Goal: Check status: Check status

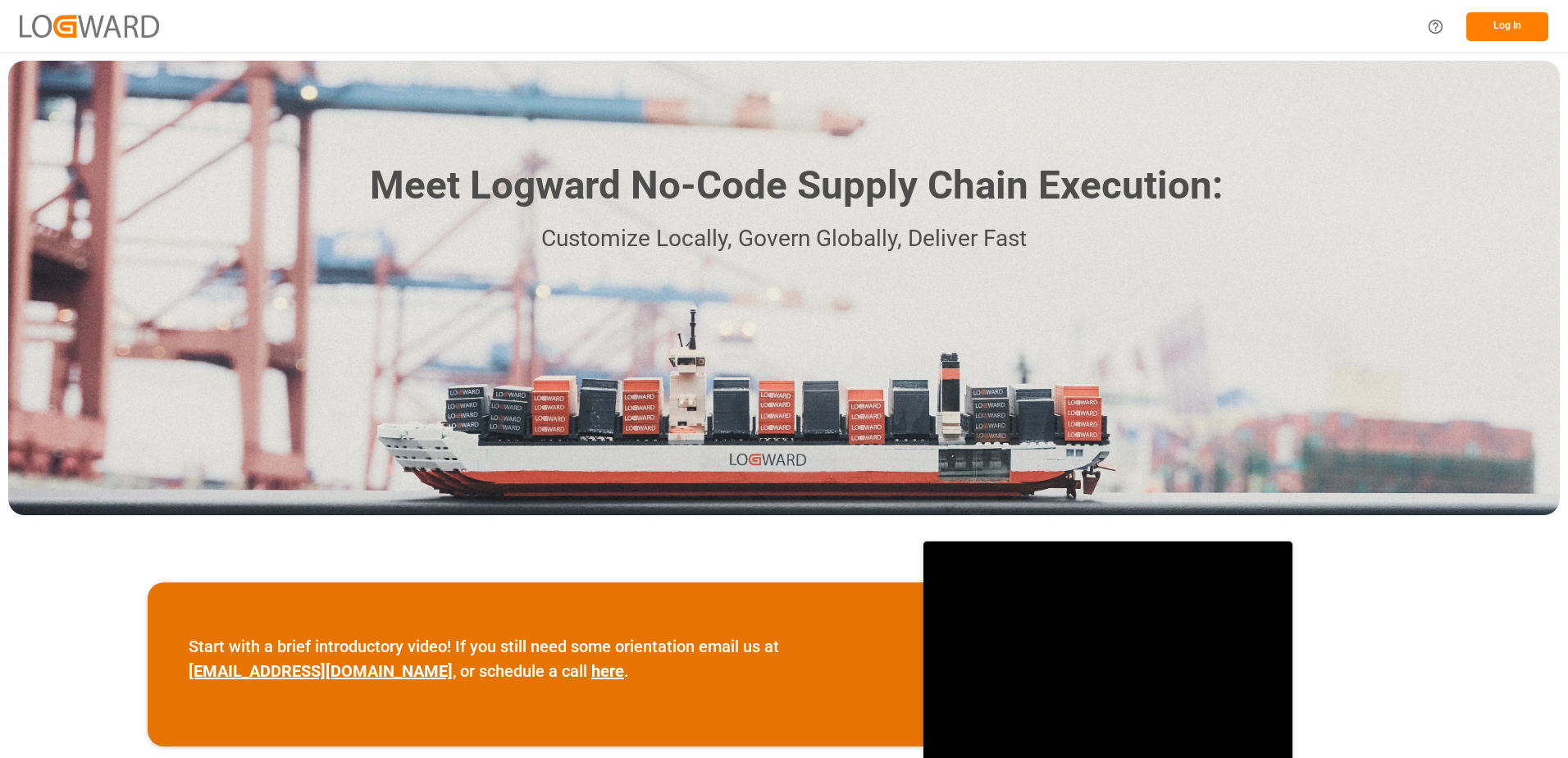
click at [1510, 19] on button "Log In" at bounding box center [1507, 26] width 82 height 29
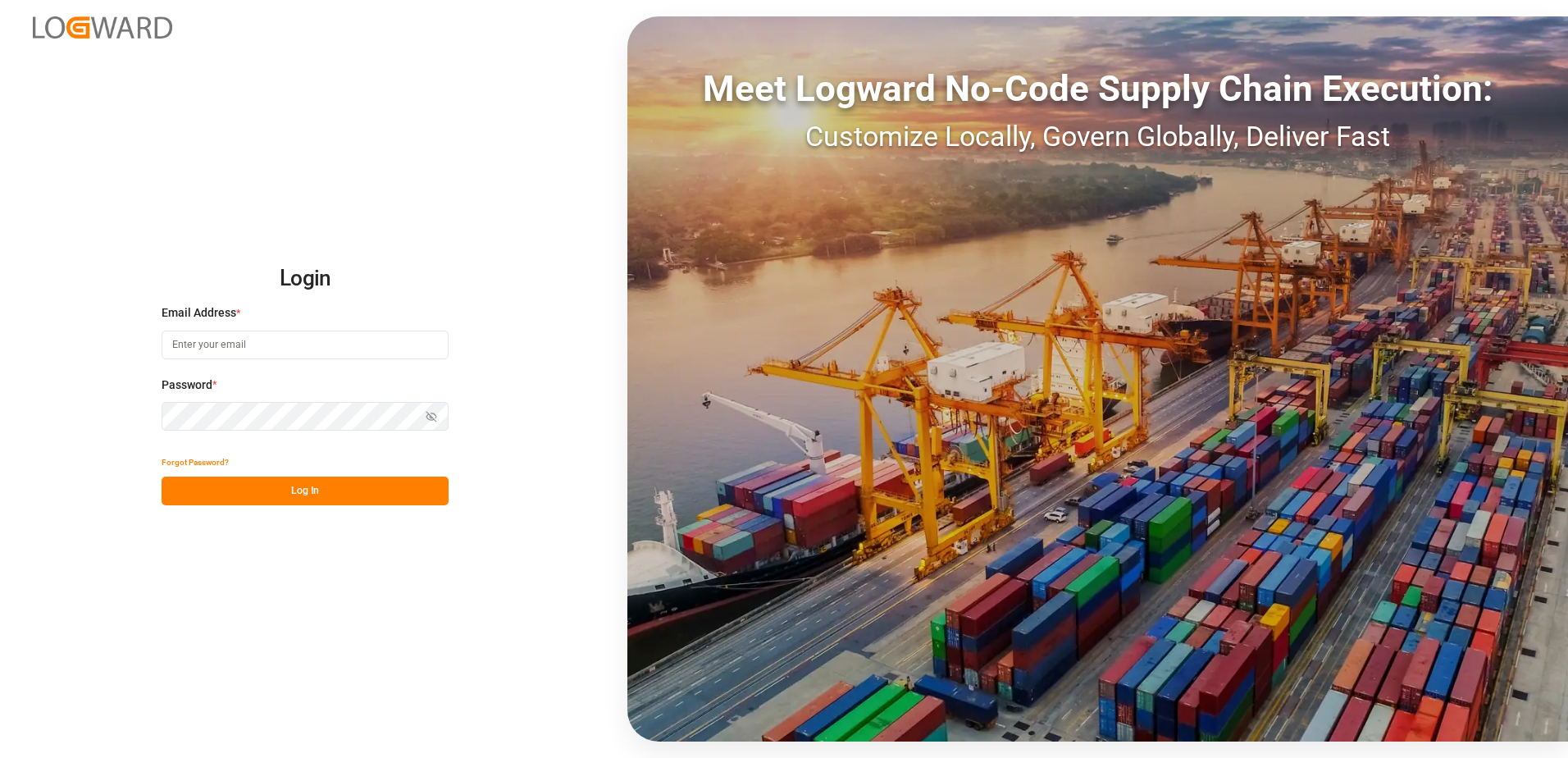
type input "[EMAIL_ADDRESS][PERSON_NAME][DOMAIN_NAME]"
click at [279, 500] on button "Log In" at bounding box center [305, 490] width 288 height 29
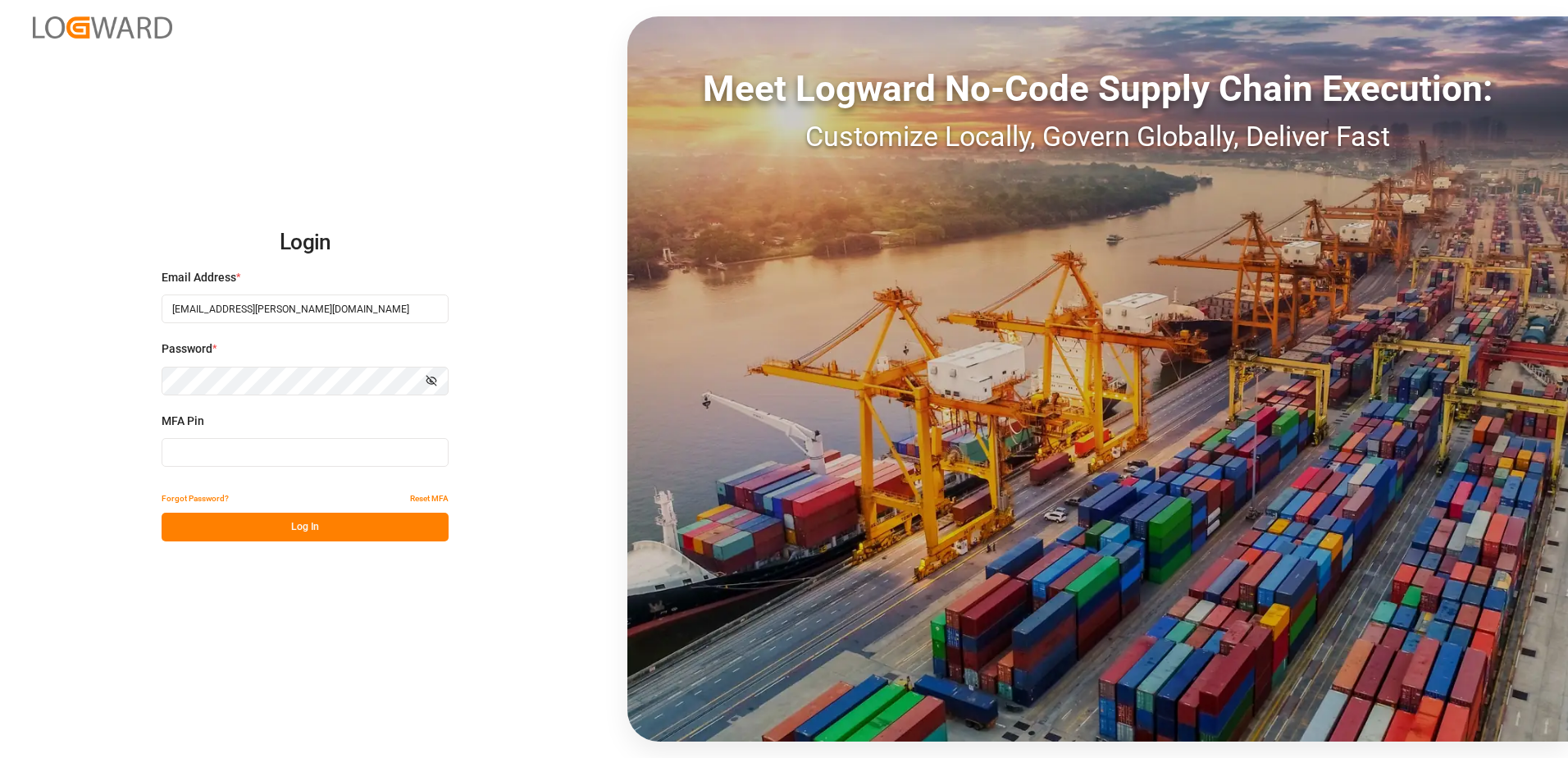
click at [265, 470] on div "MFA Pin" at bounding box center [305, 448] width 288 height 72
click at [262, 457] on input at bounding box center [305, 452] width 288 height 29
type input "663697"
click at [265, 532] on button "Log In" at bounding box center [305, 527] width 288 height 29
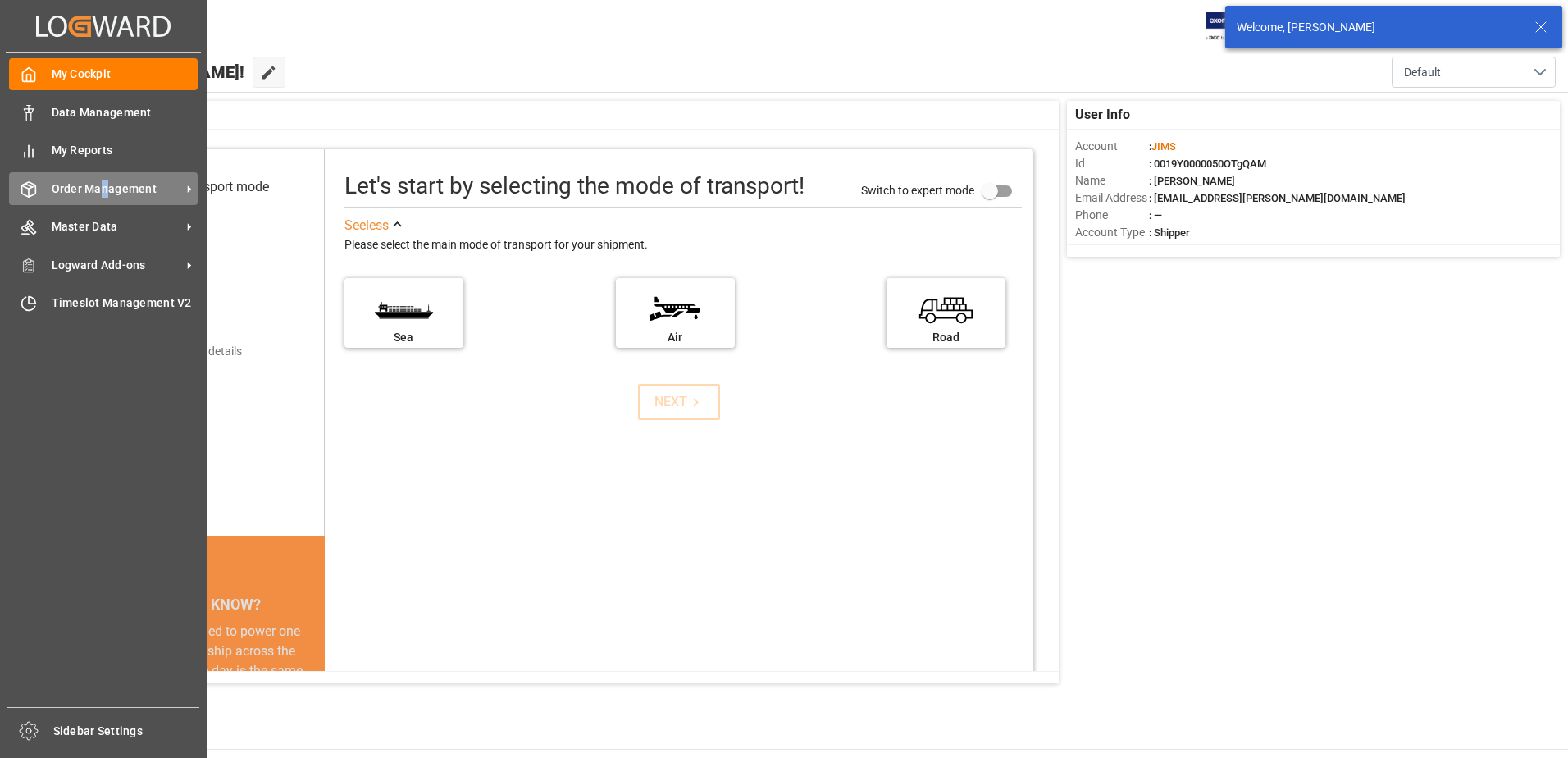
click at [104, 194] on span "Order Management" at bounding box center [116, 189] width 129 height 18
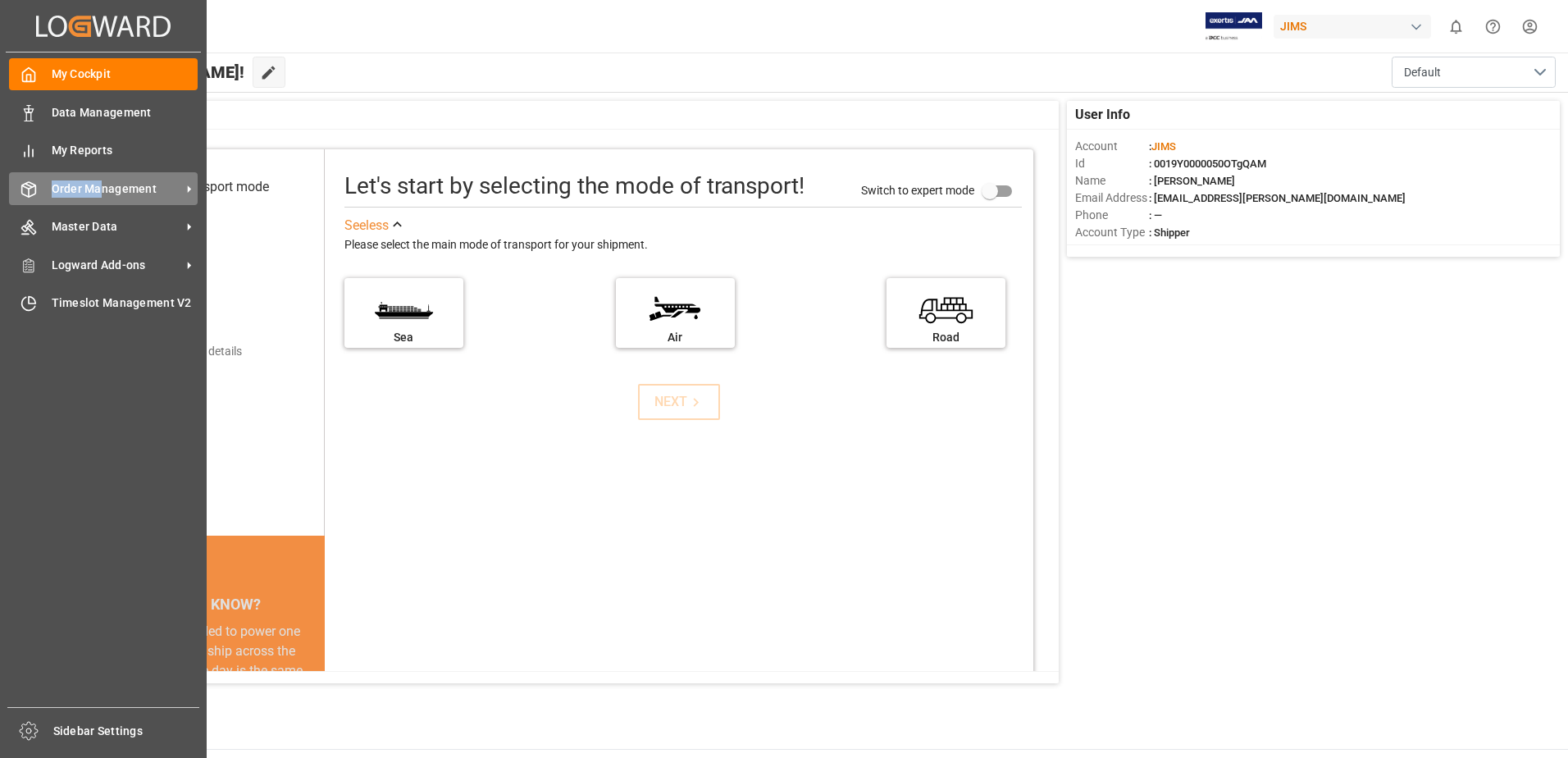
drag, startPoint x: 104, startPoint y: 194, endPoint x: 32, endPoint y: 192, distance: 72.0
click at [32, 192] on icon at bounding box center [29, 190] width 17 height 17
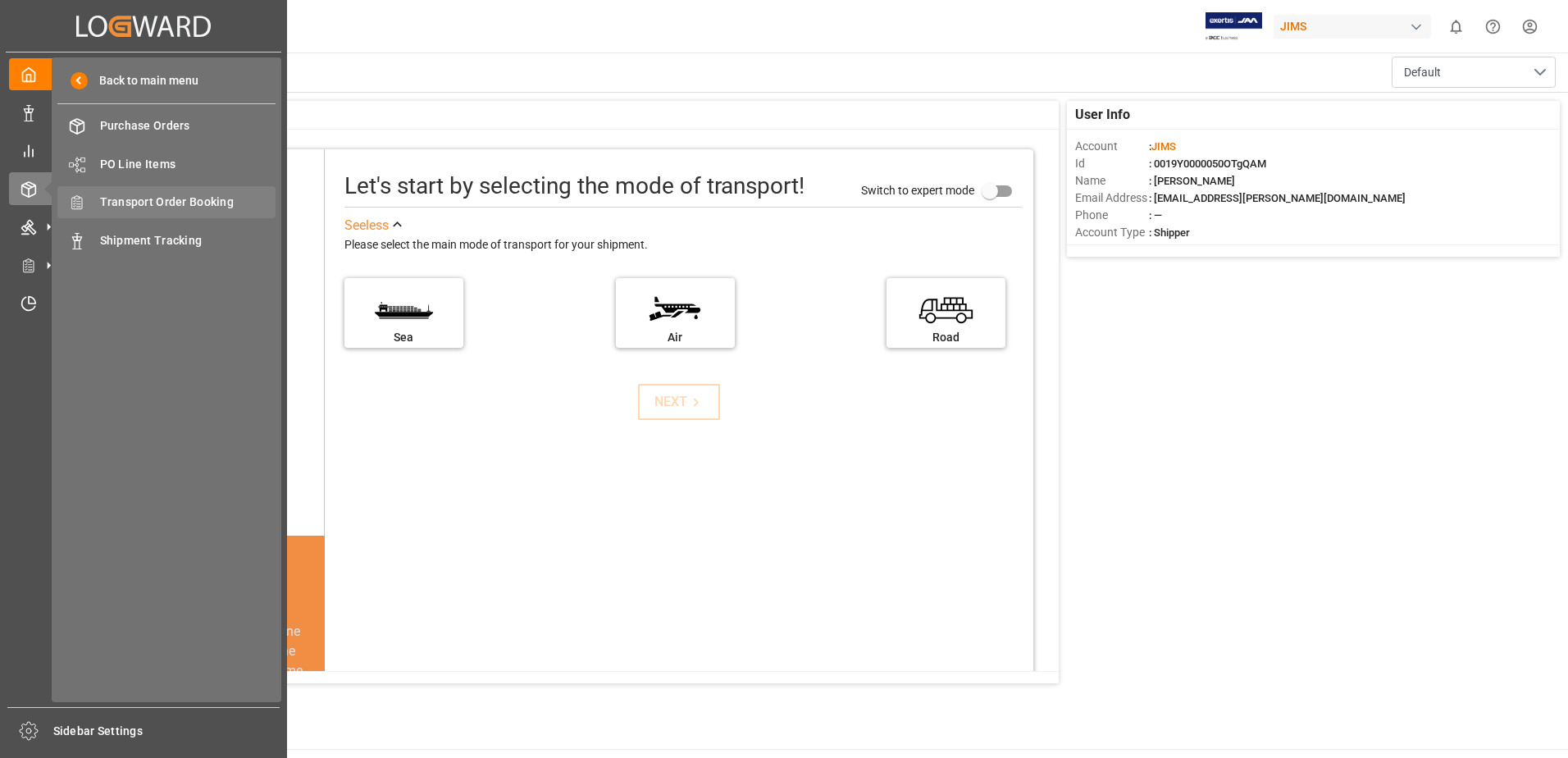
drag, startPoint x: 32, startPoint y: 192, endPoint x: 217, endPoint y: 210, distance: 185.9
click at [217, 210] on span "Transport Order Booking" at bounding box center [188, 202] width 177 height 18
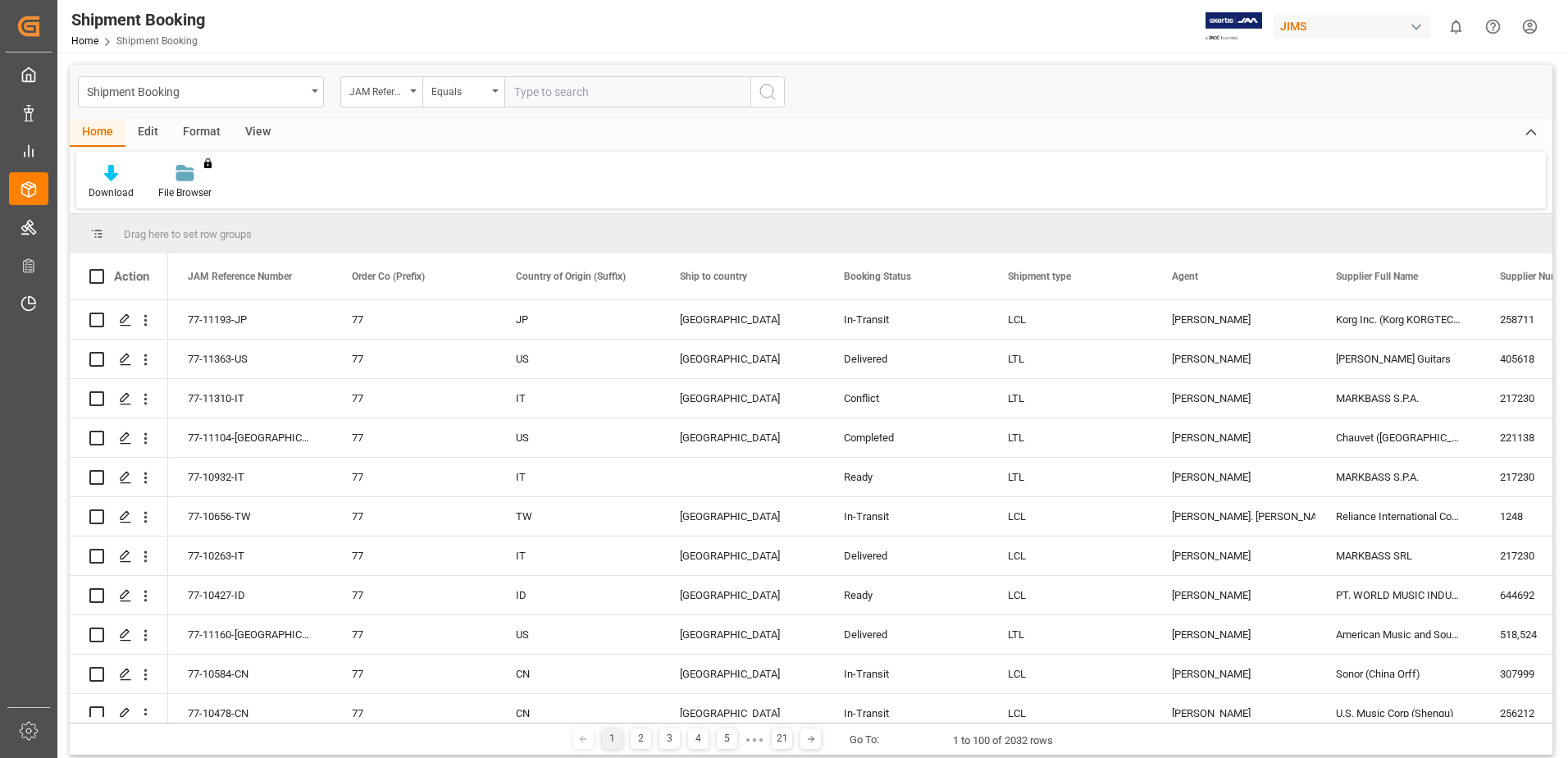
drag, startPoint x: 1022, startPoint y: 16, endPoint x: 976, endPoint y: 15, distance: 46.0
click at [1022, 17] on div "Shipment Booking Home Shipment Booking [PERSON_NAME] 0 Notifications Only show …" at bounding box center [807, 26] width 1523 height 53
drag, startPoint x: 655, startPoint y: 63, endPoint x: 667, endPoint y: 90, distance: 29.5
click at [661, 75] on div "Shipment Booking JAM Reference Number Equals Home Edit Format View Download Fil…" at bounding box center [811, 500] width 1508 height 896
click at [668, 91] on input "text" at bounding box center [628, 92] width 246 height 31
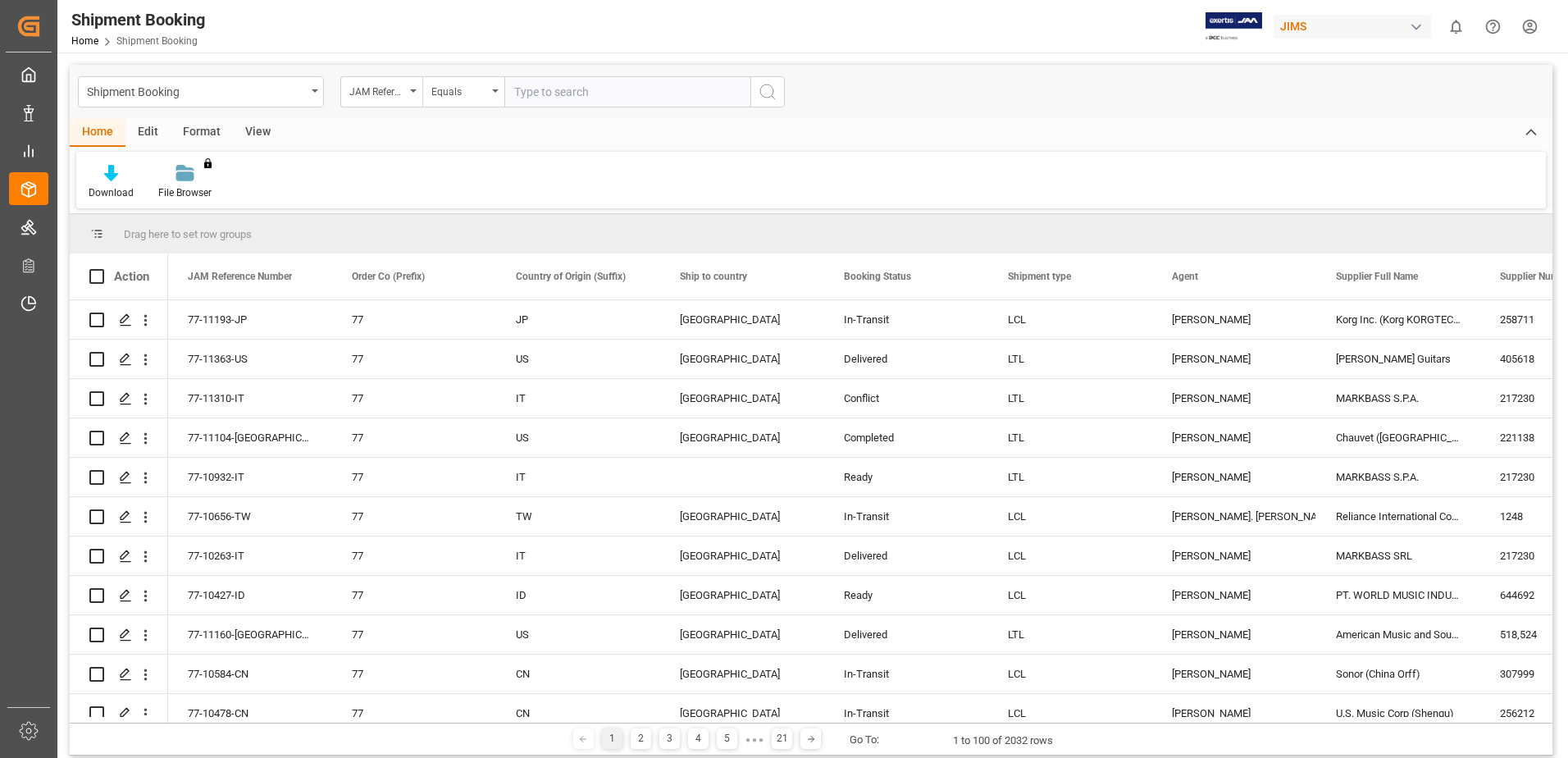
paste input "*"
click at [658, 89] on input "*" at bounding box center [628, 92] width 246 height 31
type input "*"
click at [687, 82] on input "*" at bounding box center [628, 92] width 246 height 31
drag, startPoint x: 607, startPoint y: 96, endPoint x: 495, endPoint y: 84, distance: 112.6
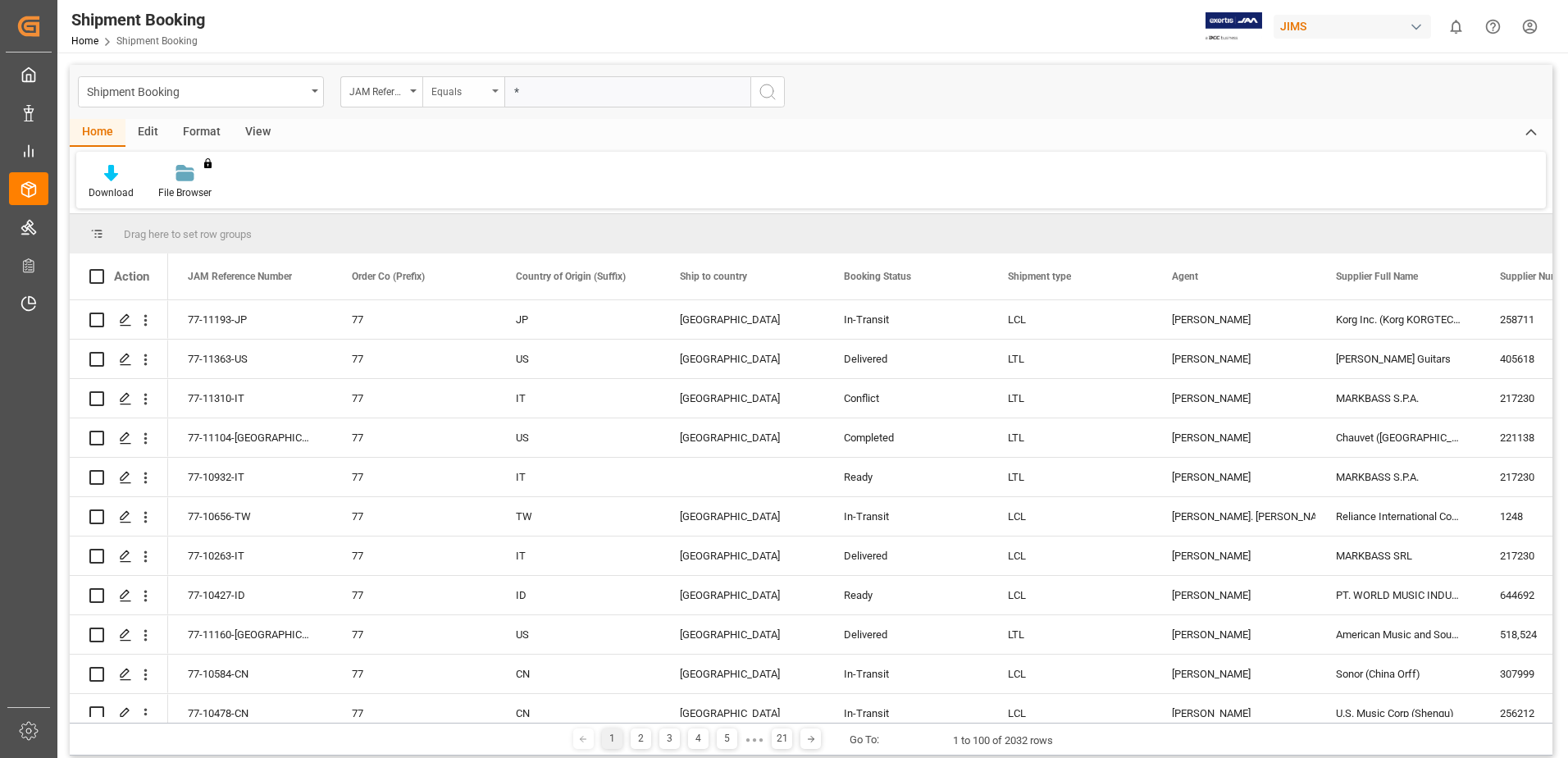
click at [497, 84] on div "JAM Reference Number Equals *" at bounding box center [562, 92] width 445 height 31
paste input "text"
type input "77-6874-u"
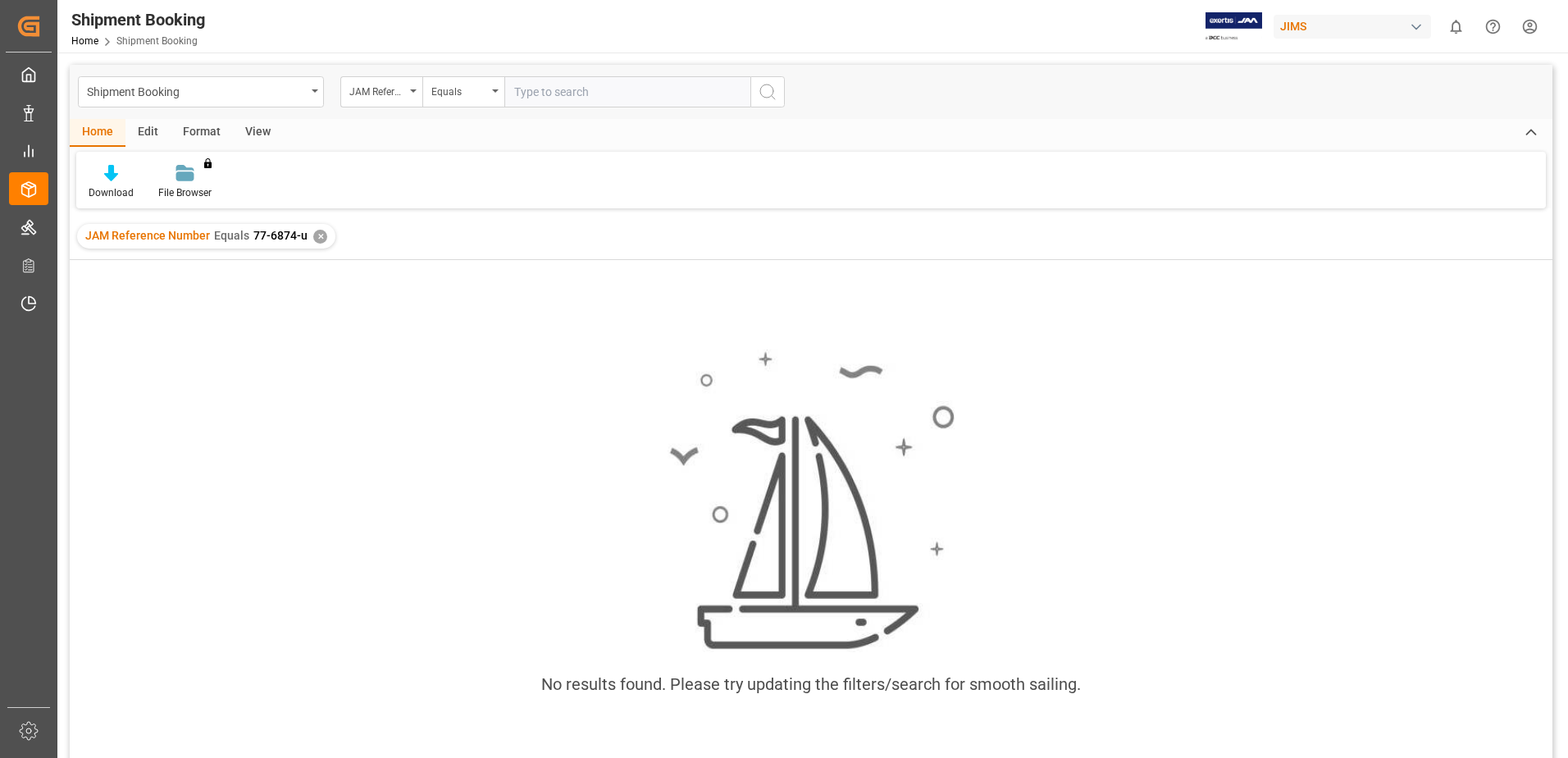
click at [578, 98] on input "text" at bounding box center [628, 92] width 246 height 31
click at [538, 98] on input "text" at bounding box center [628, 92] width 246 height 31
type input "77-6874-us"
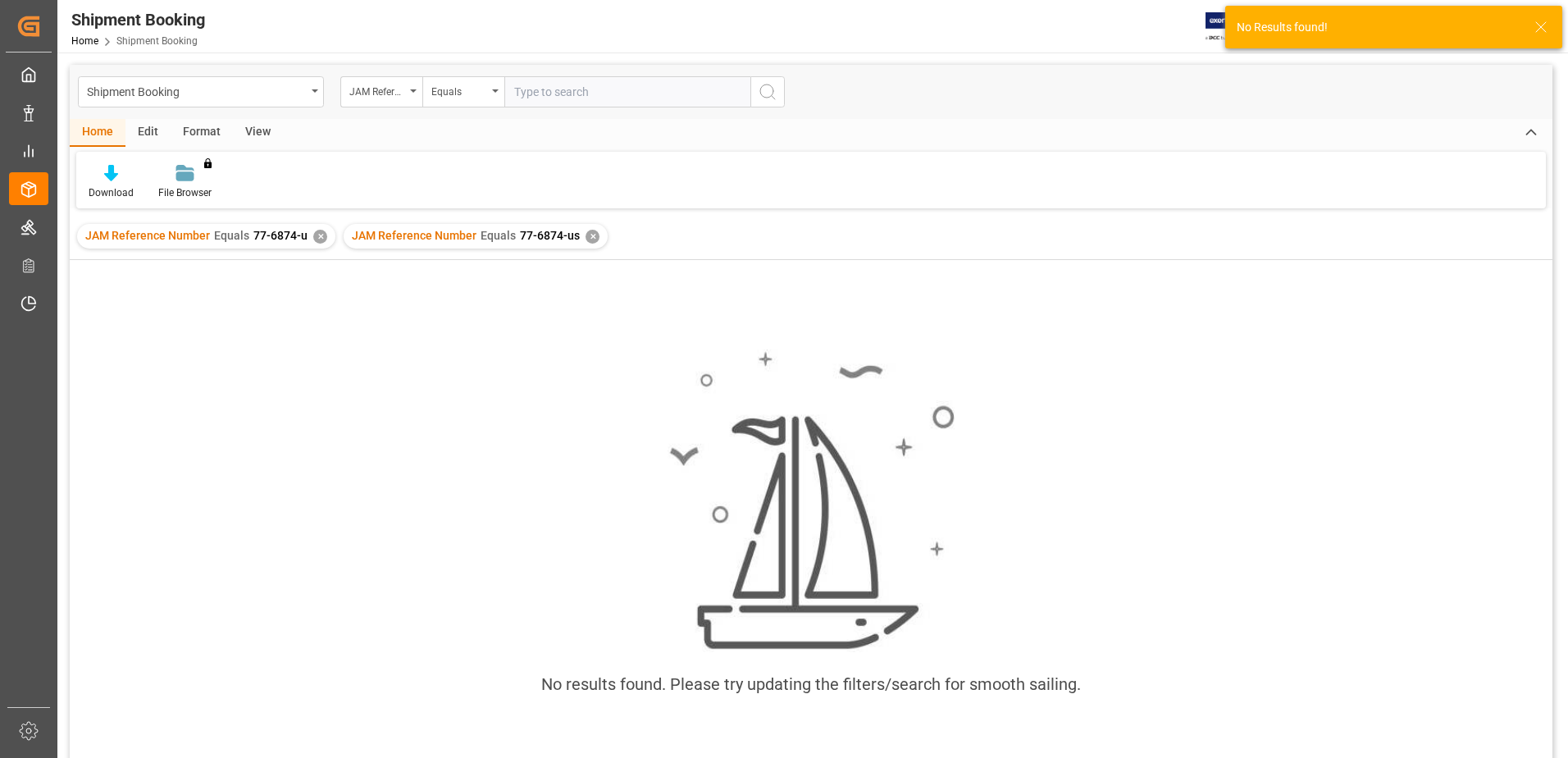
click at [313, 237] on div "✕" at bounding box center [320, 236] width 14 height 14
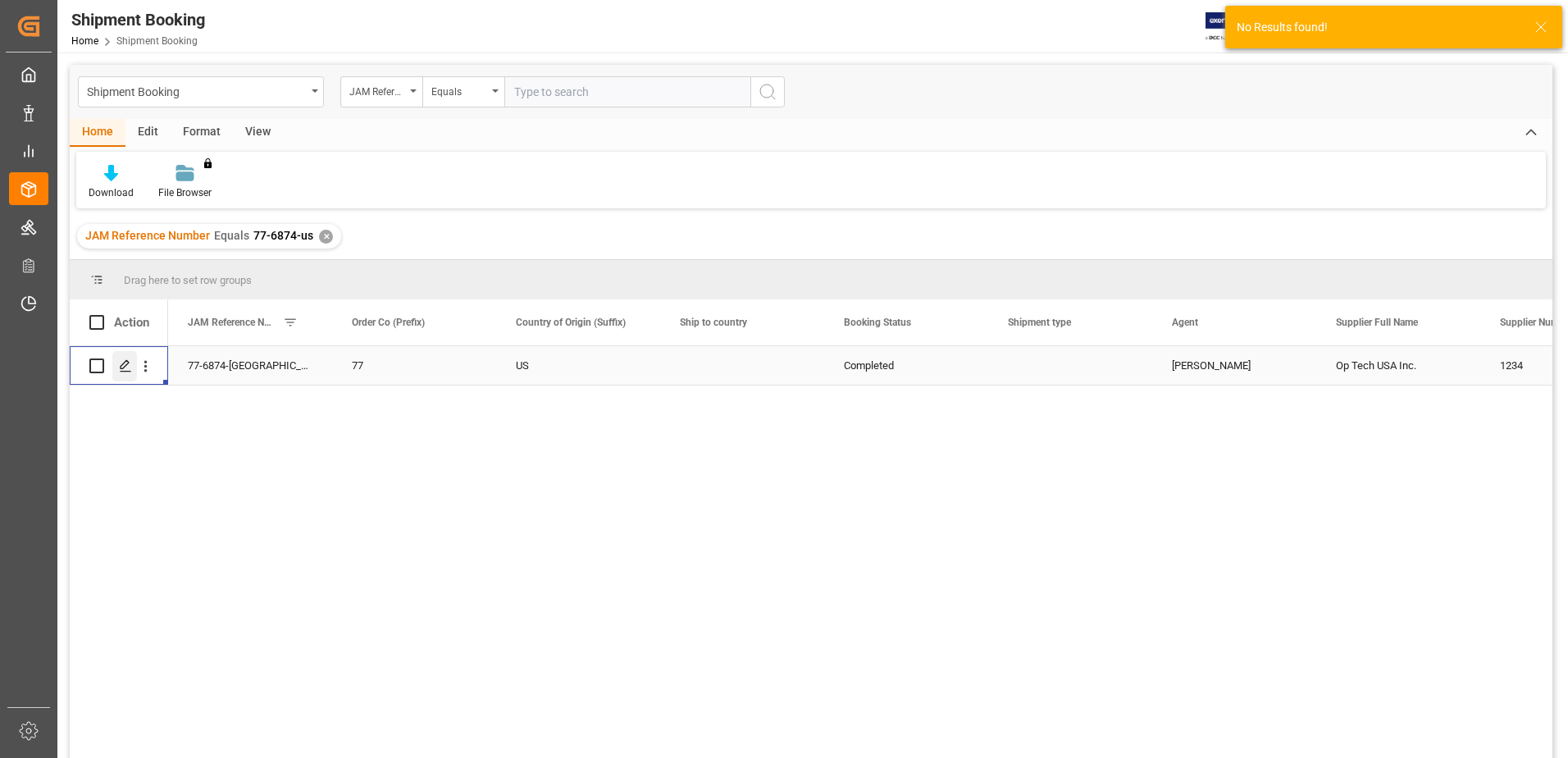
click at [125, 368] on icon "Press SPACE to select this row." at bounding box center [126, 366] width 13 height 13
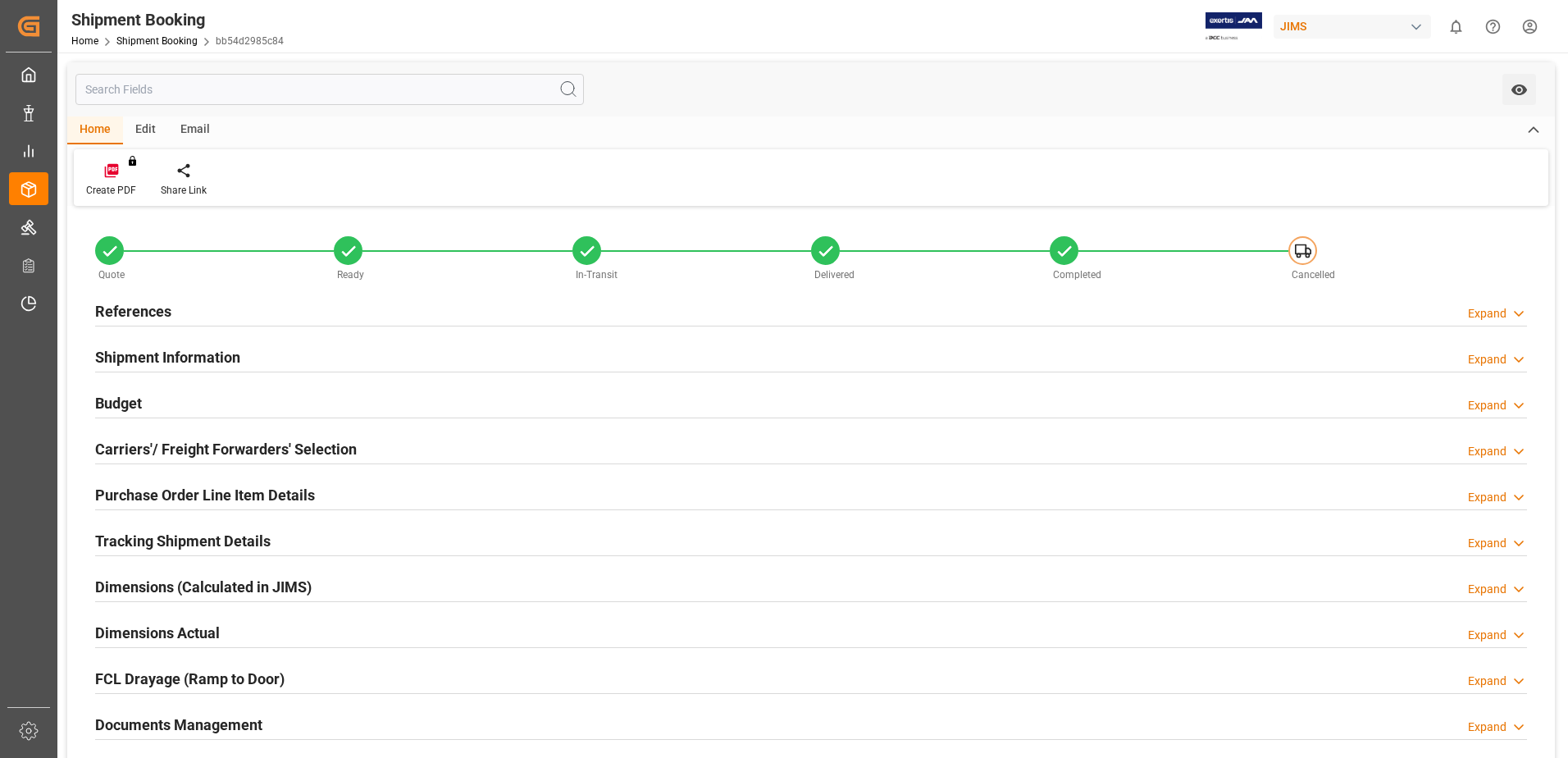
type input "0"
type input "52.1978"
type input "53"
type input "1256.457"
click at [134, 398] on h2 "Budget" at bounding box center [118, 403] width 47 height 22
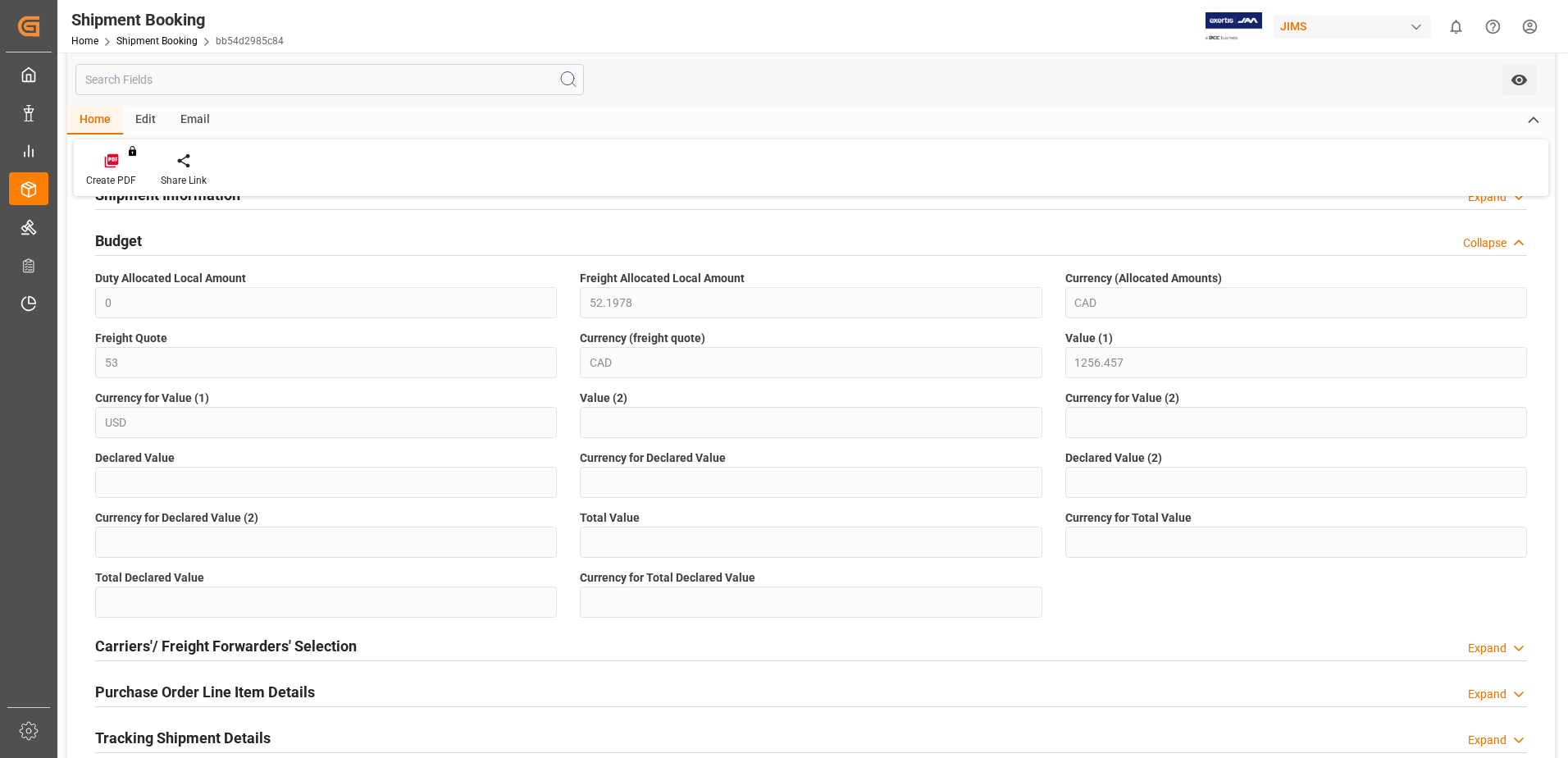
scroll to position [164, 0]
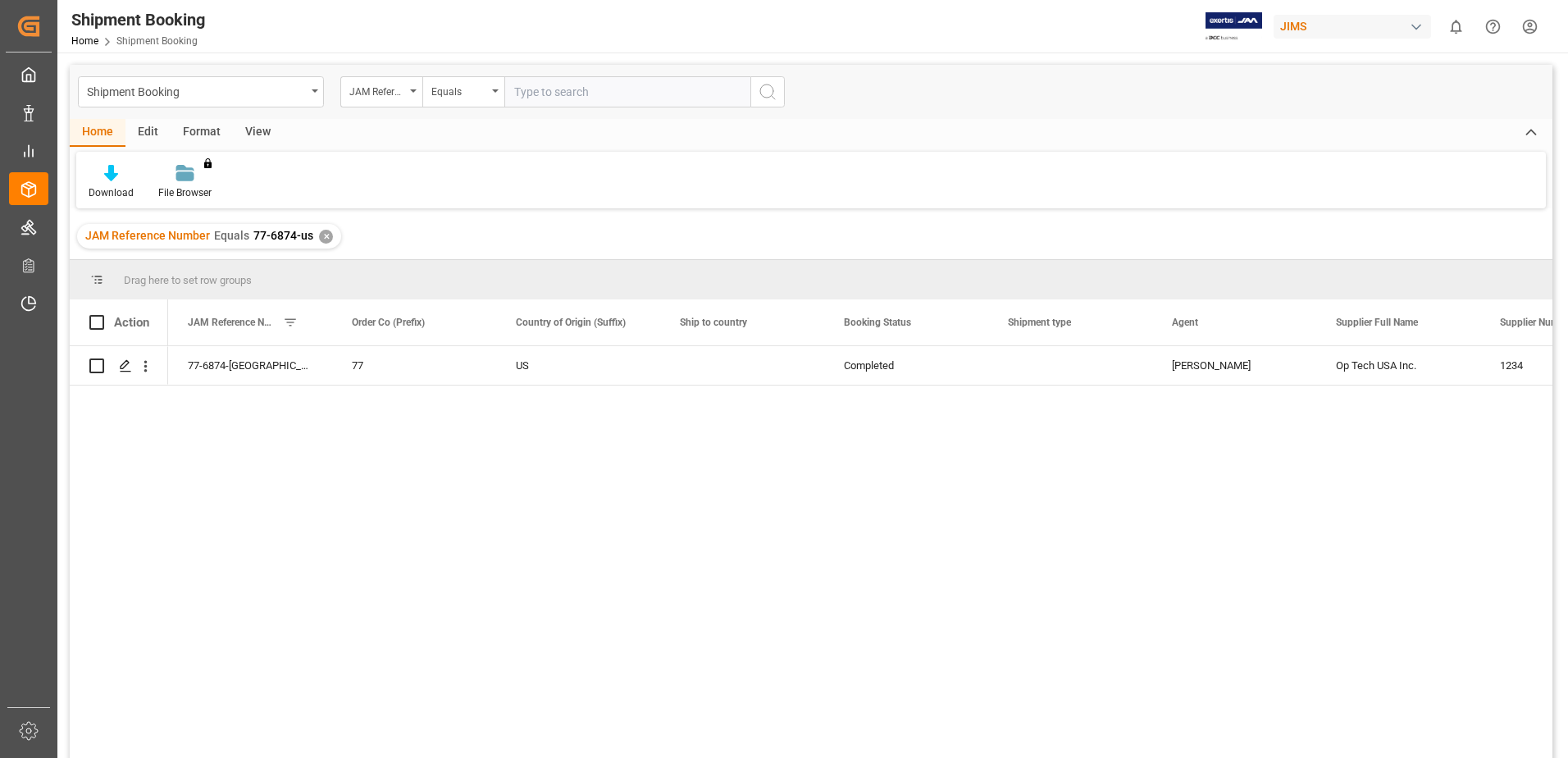
click at [554, 93] on input "text" at bounding box center [628, 92] width 246 height 31
type input "77-8904-[GEOGRAPHIC_DATA]"
click at [767, 94] on icon "search button" at bounding box center [767, 92] width 19 height 19
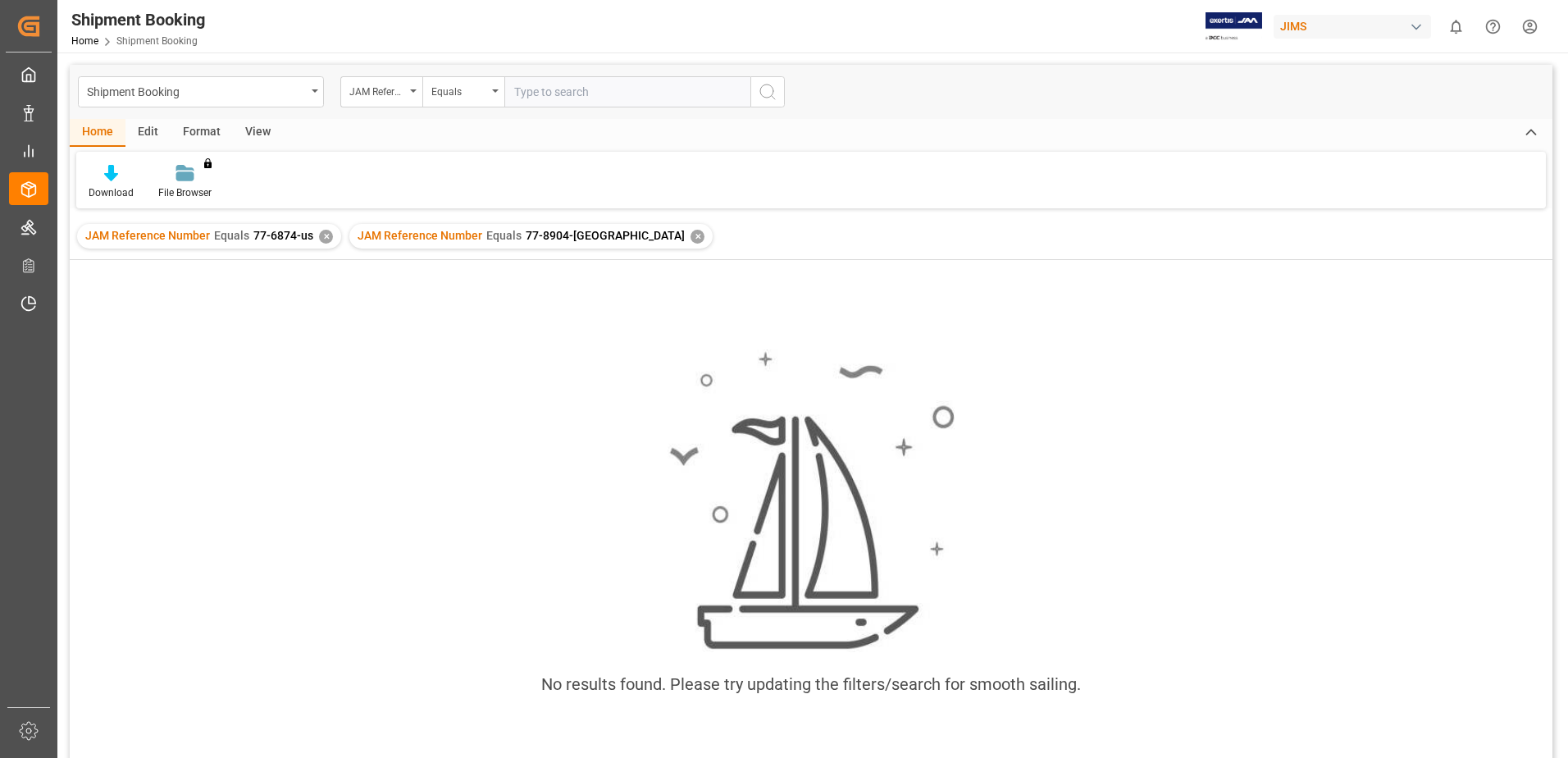
click at [320, 237] on div "✕" at bounding box center [325, 236] width 14 height 14
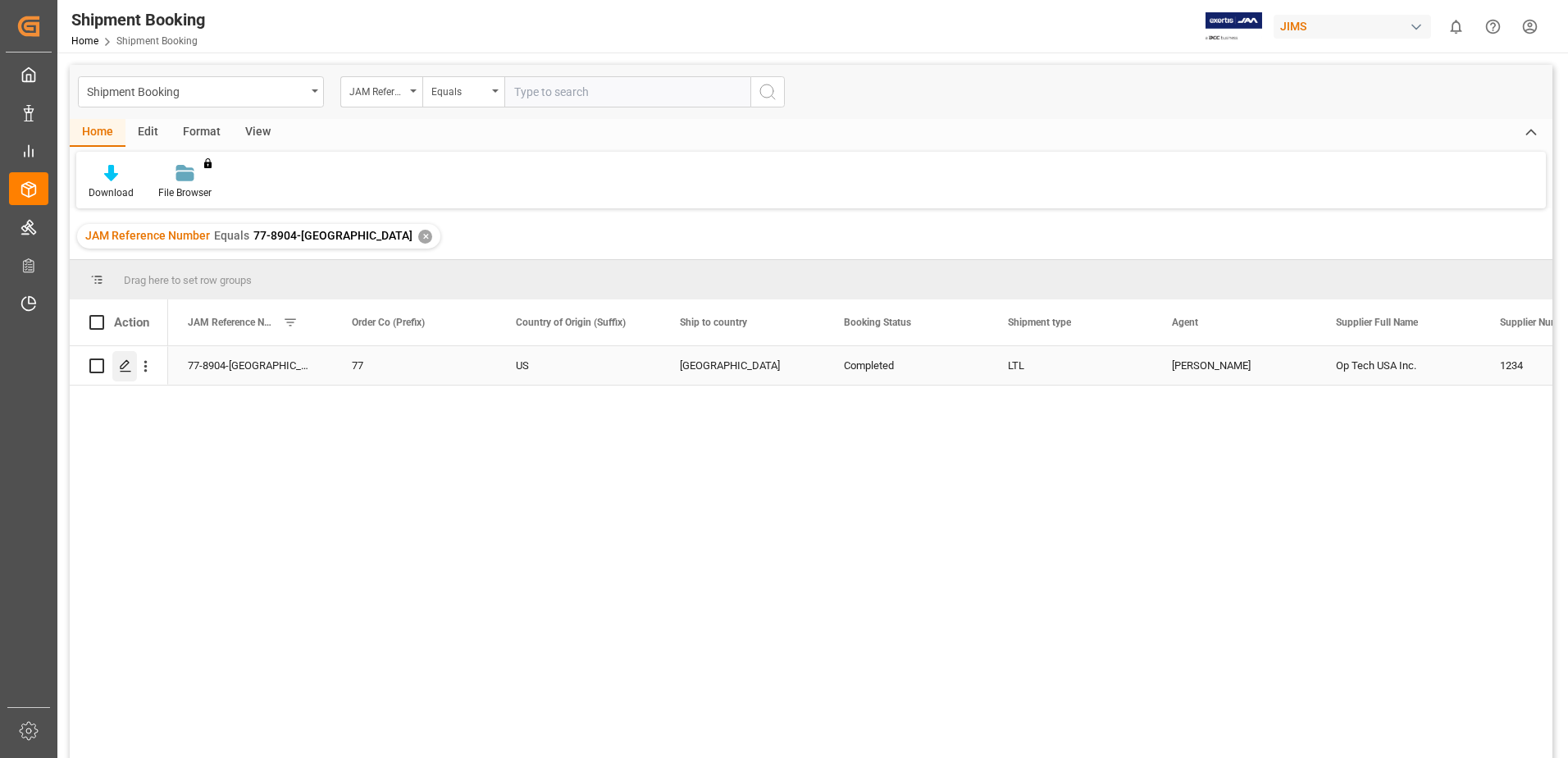
click at [132, 367] on div "Press SPACE to select this row." at bounding box center [125, 366] width 25 height 31
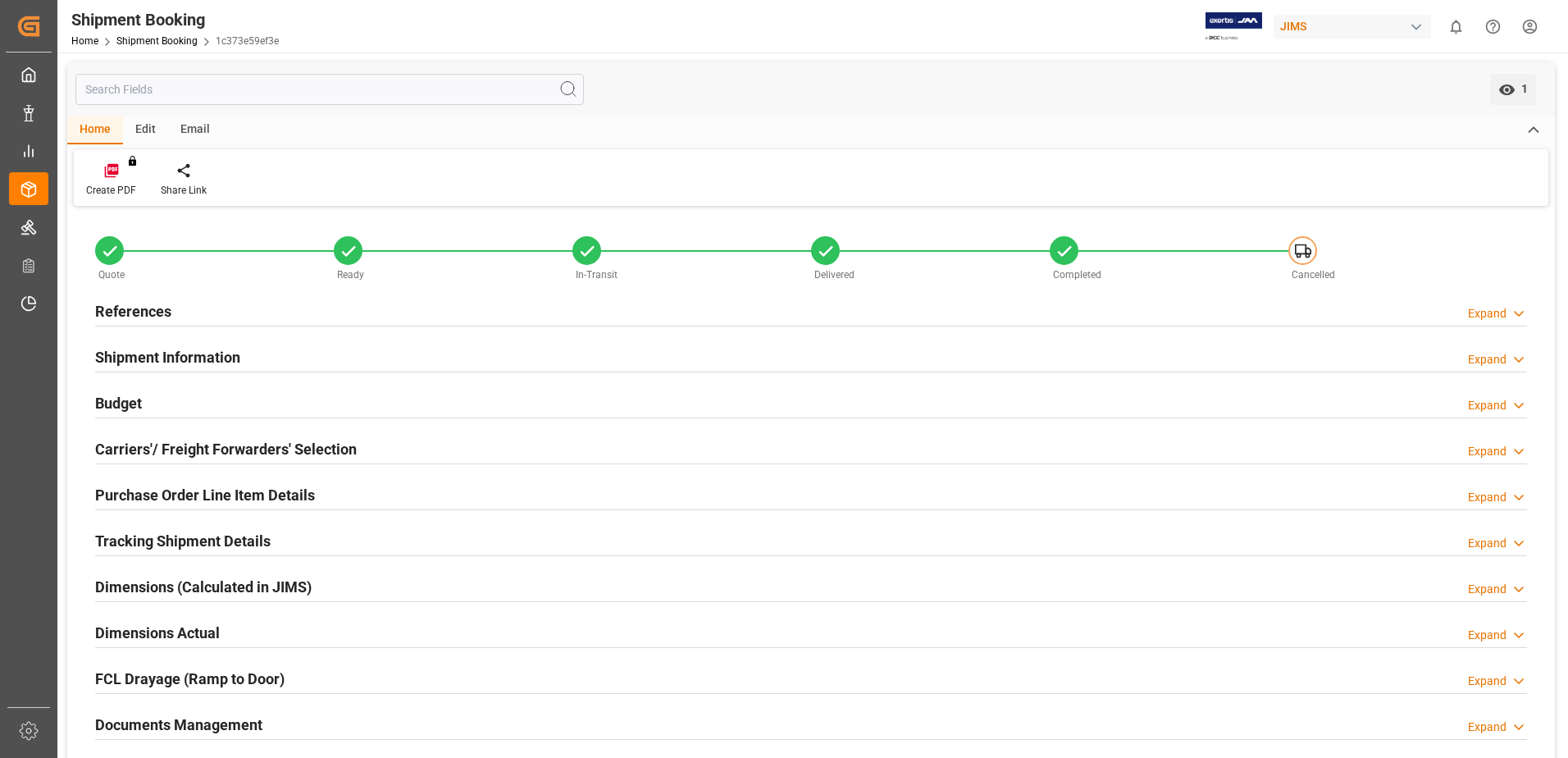
click at [123, 399] on h2 "Budget" at bounding box center [118, 403] width 47 height 22
